Goal: Check status: Check status

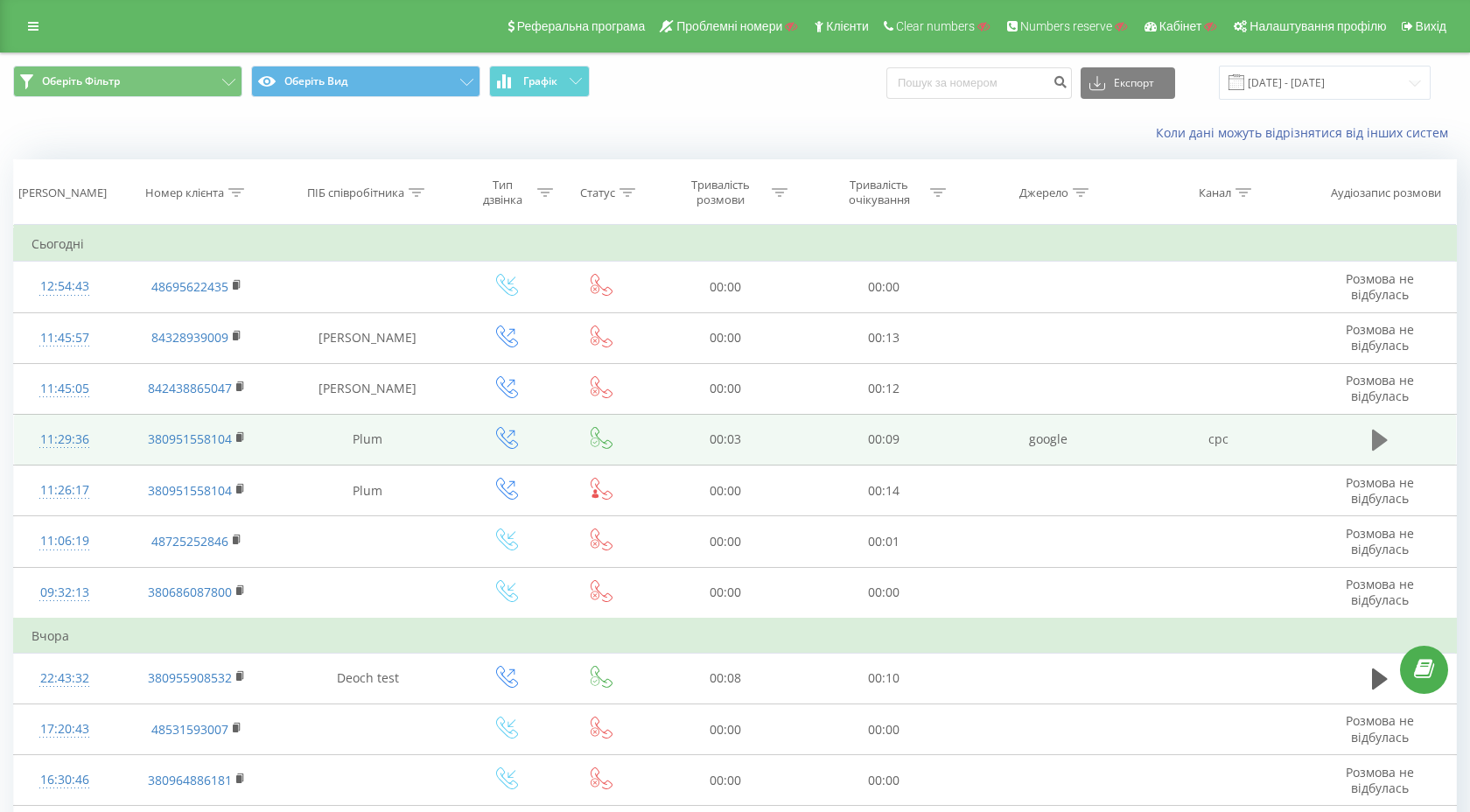
click at [1373, 443] on icon at bounding box center [1380, 440] width 16 height 21
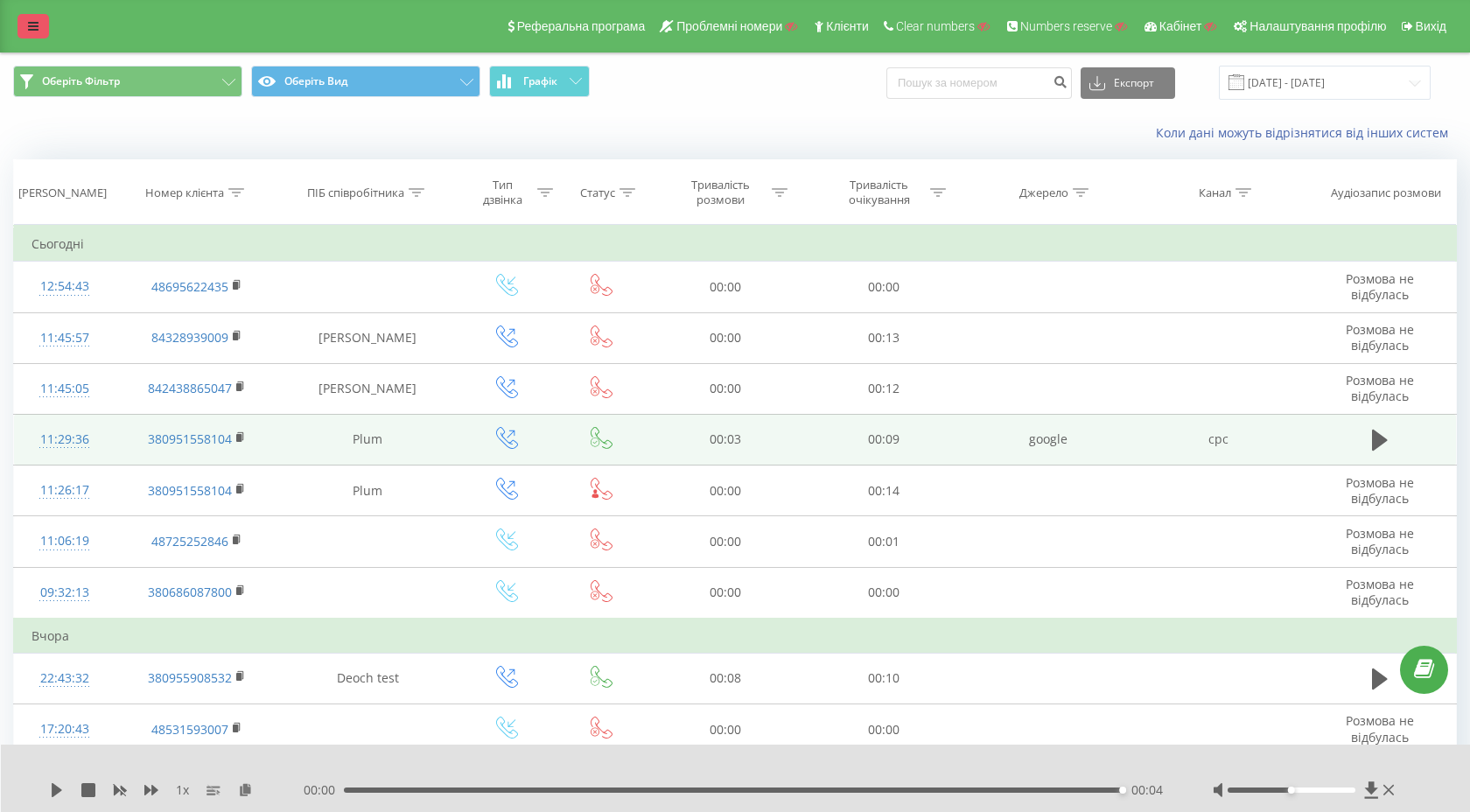
click at [27, 26] on link at bounding box center [33, 26] width 31 height 24
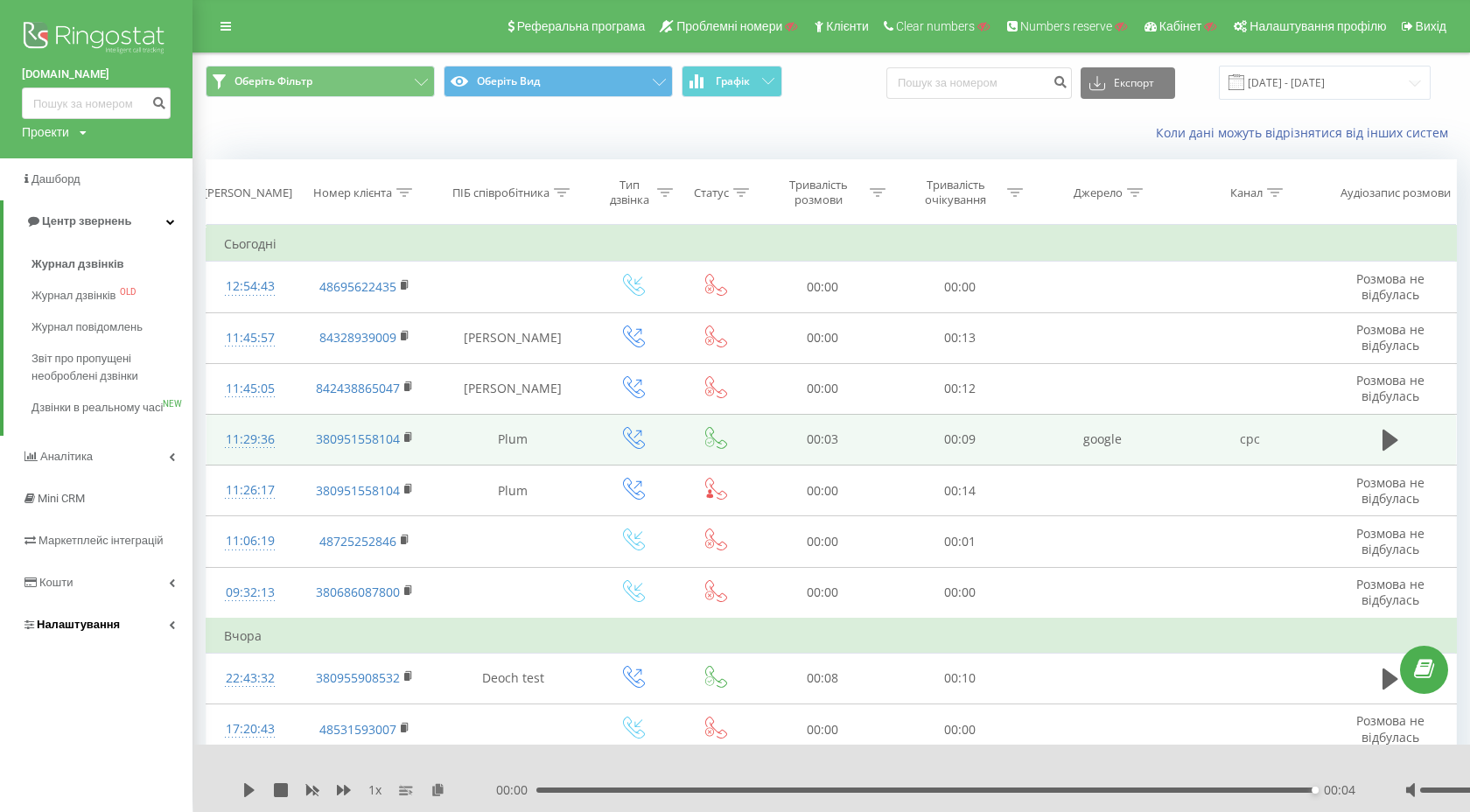
click at [63, 631] on span "Налаштування" at bounding box center [78, 624] width 83 height 13
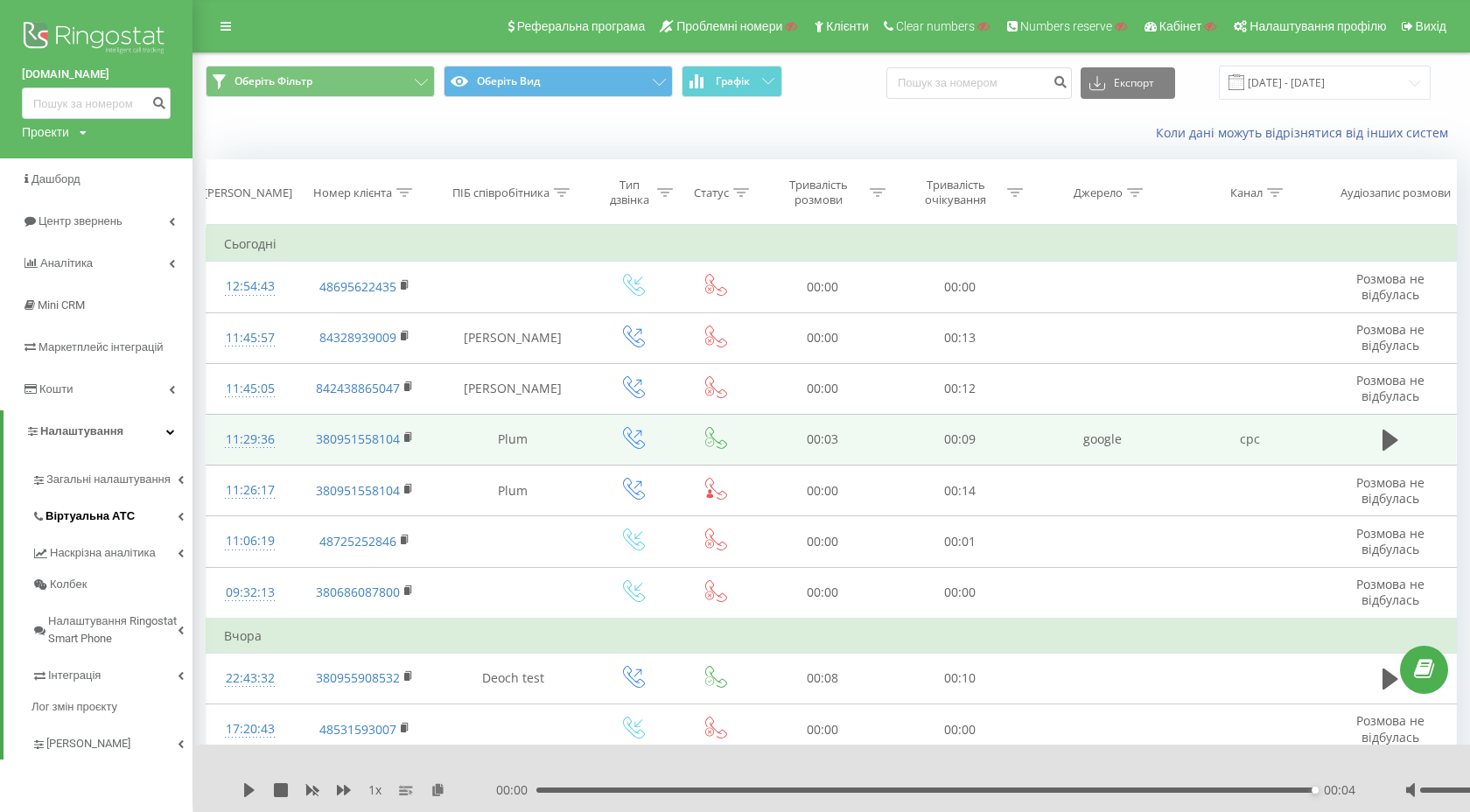
click at [72, 510] on span "Віртуальна АТС" at bounding box center [90, 517] width 89 height 18
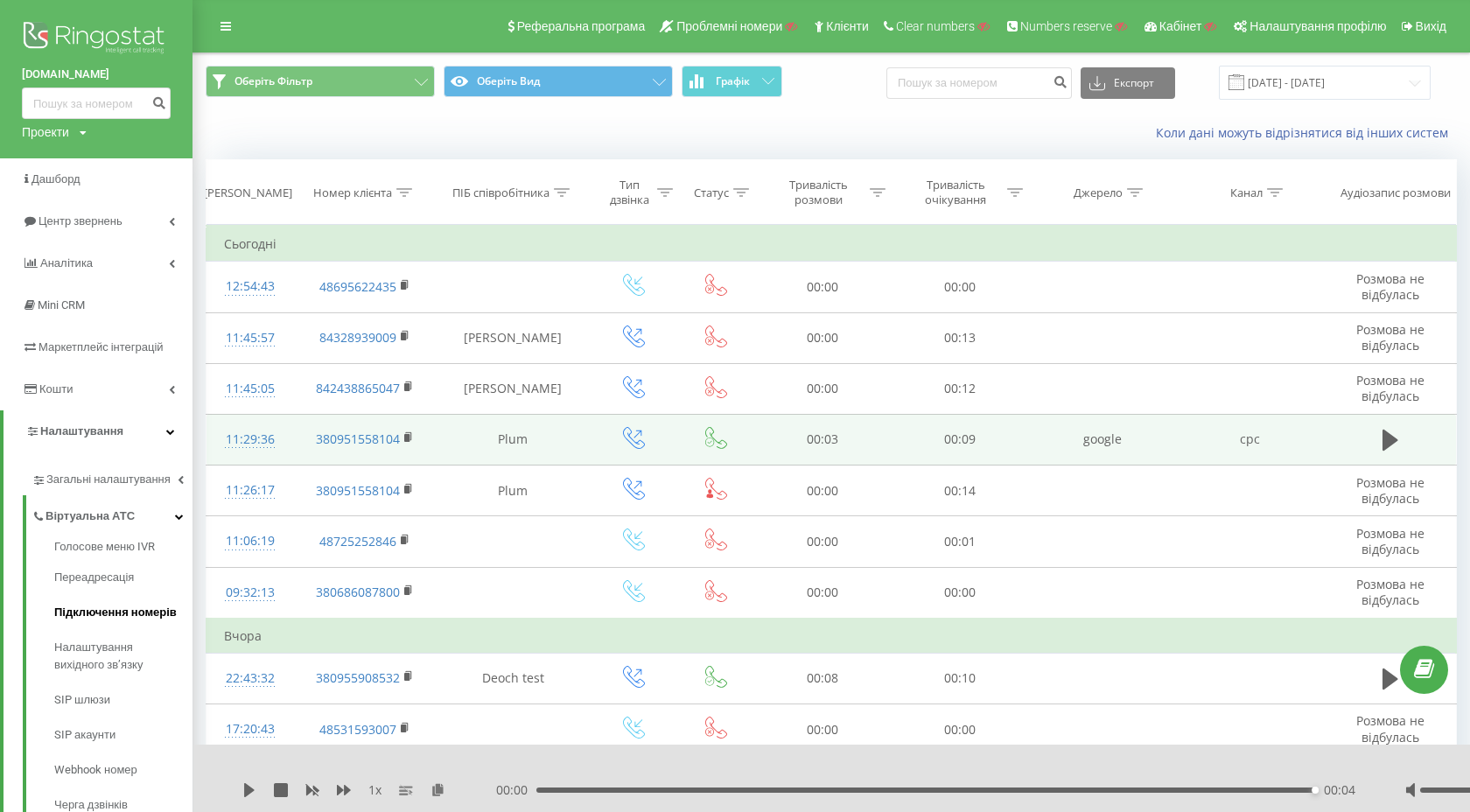
click at [79, 609] on span "Підключення номерів" at bounding box center [115, 612] width 122 height 18
